Goal: Find specific page/section: Find specific page/section

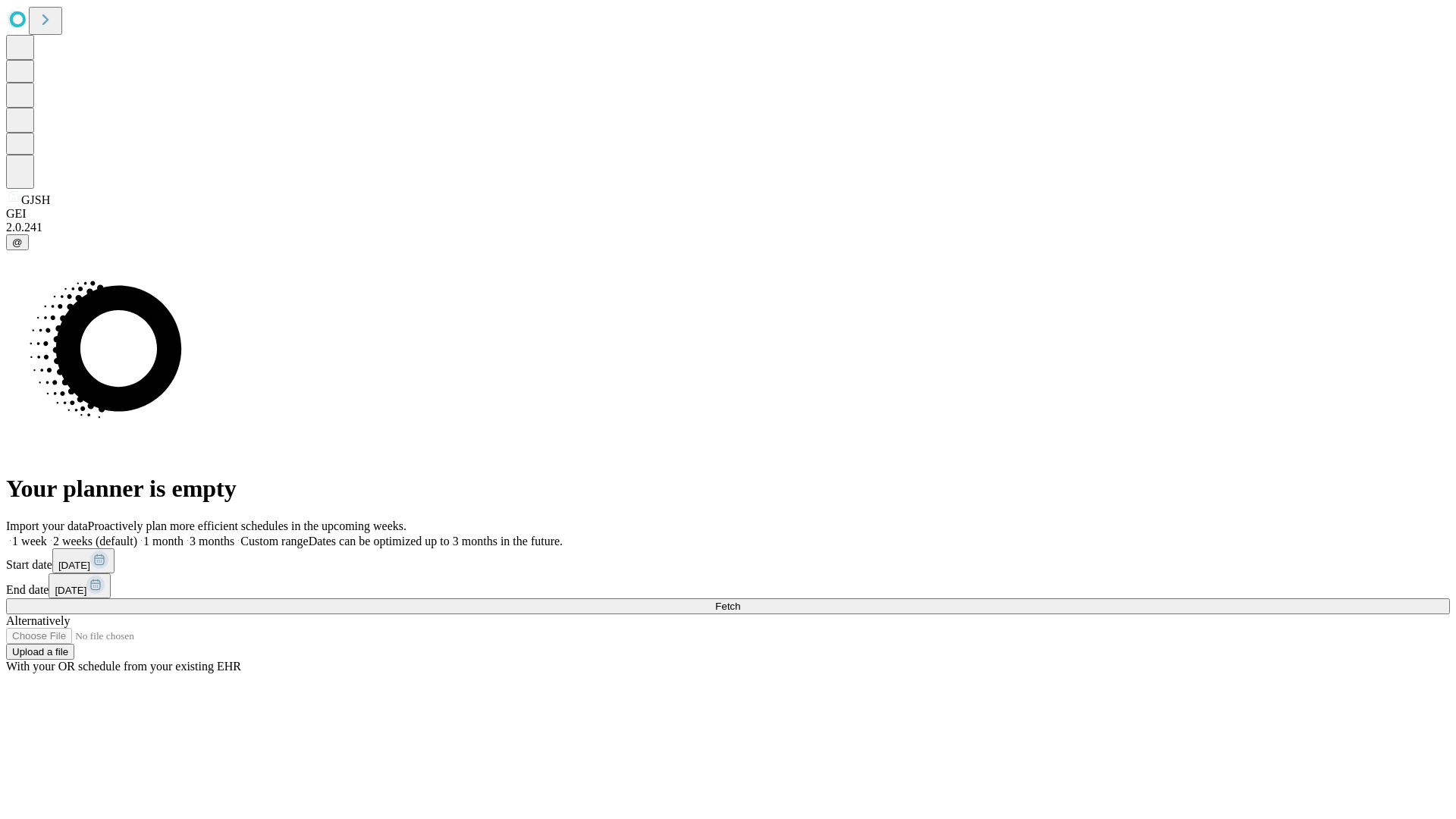
click at [740, 600] on span "Fetch" at bounding box center [727, 606] width 25 height 11
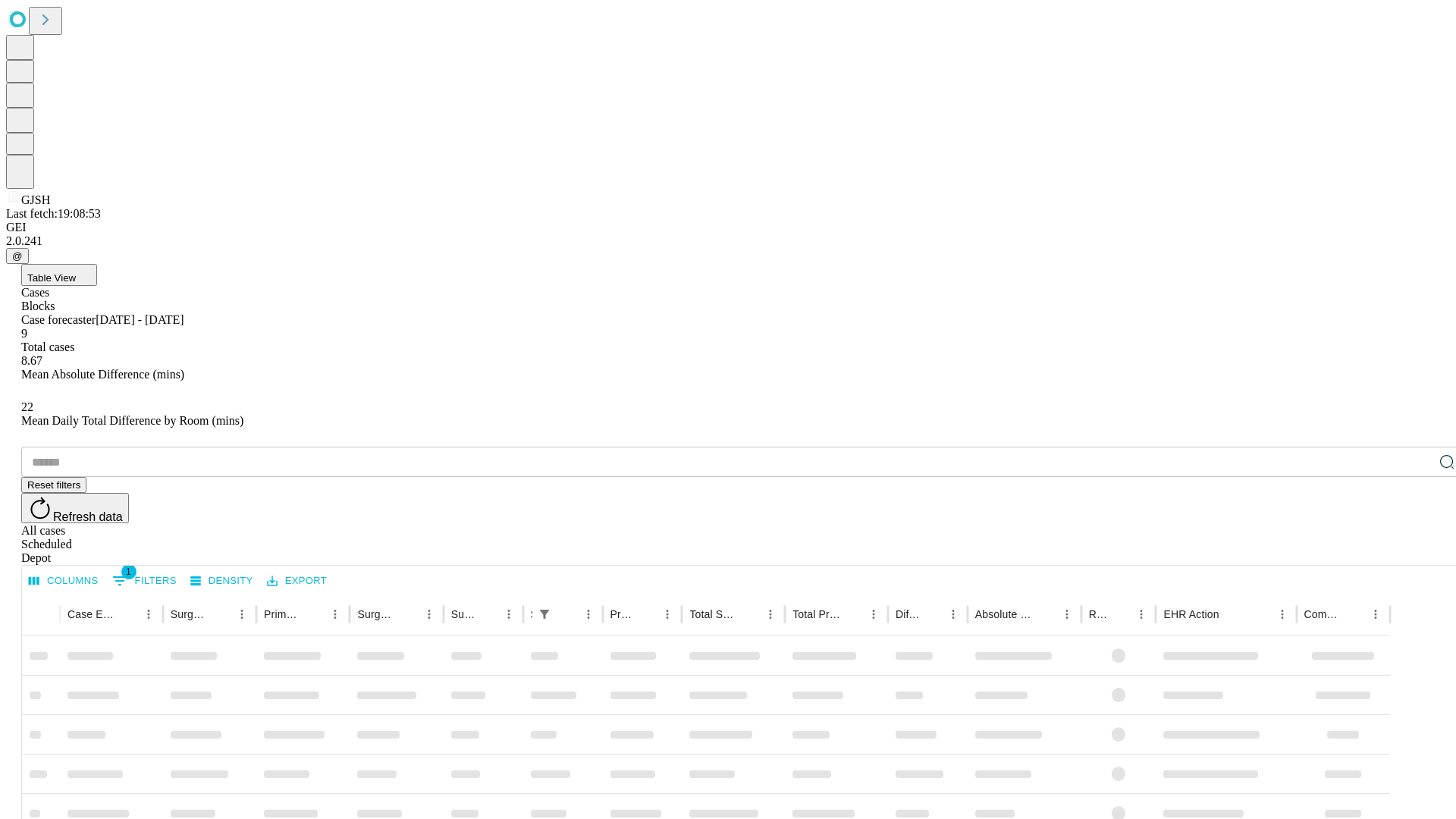
click at [1416, 551] on div "Depot" at bounding box center [743, 558] width 1444 height 14
